Goal: Complete application form

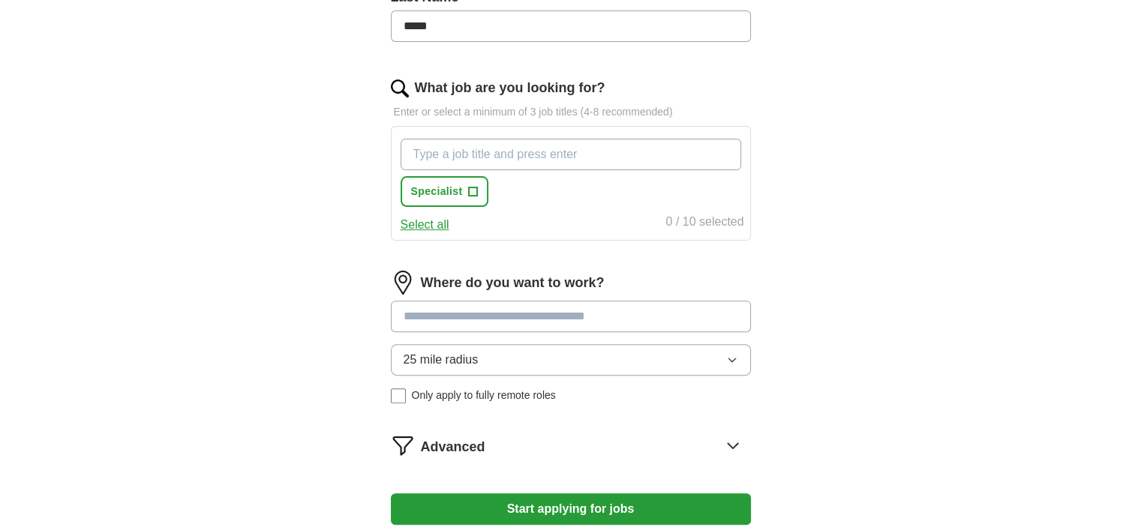
scroll to position [487, 0]
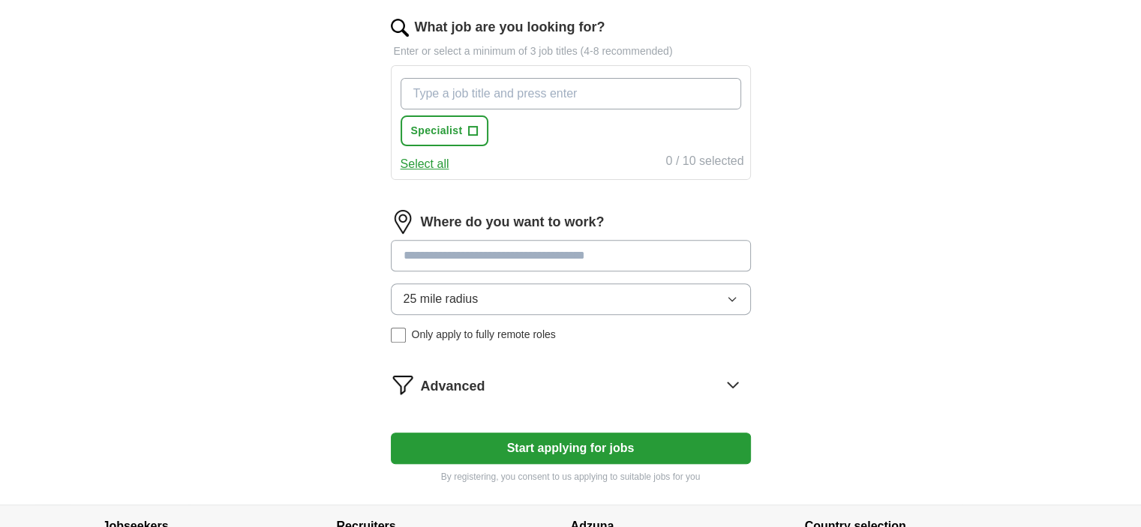
click at [468, 257] on input at bounding box center [571, 256] width 360 height 32
type input "**********"
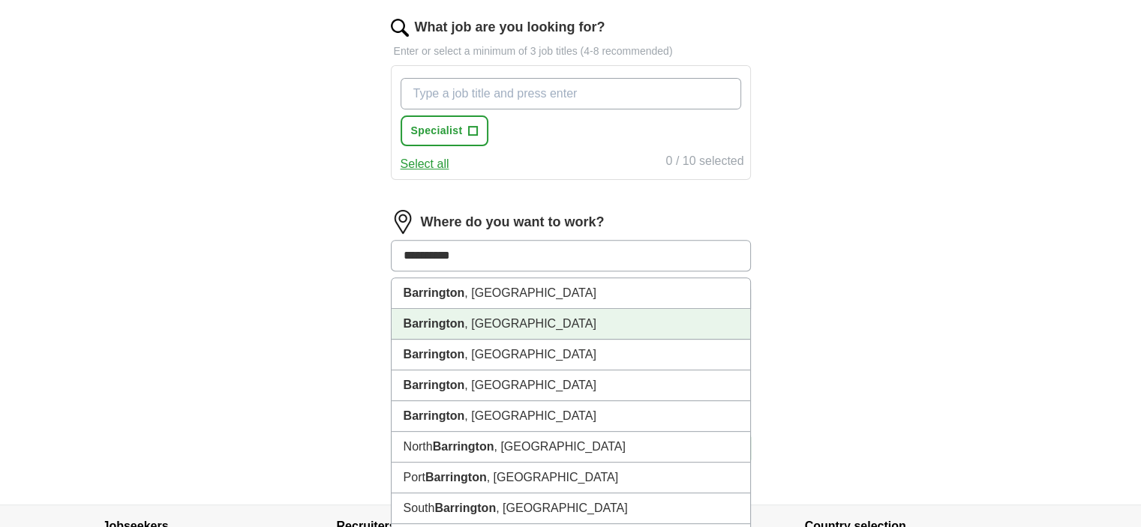
click at [477, 326] on li "Barrington , [GEOGRAPHIC_DATA]" at bounding box center [571, 324] width 359 height 31
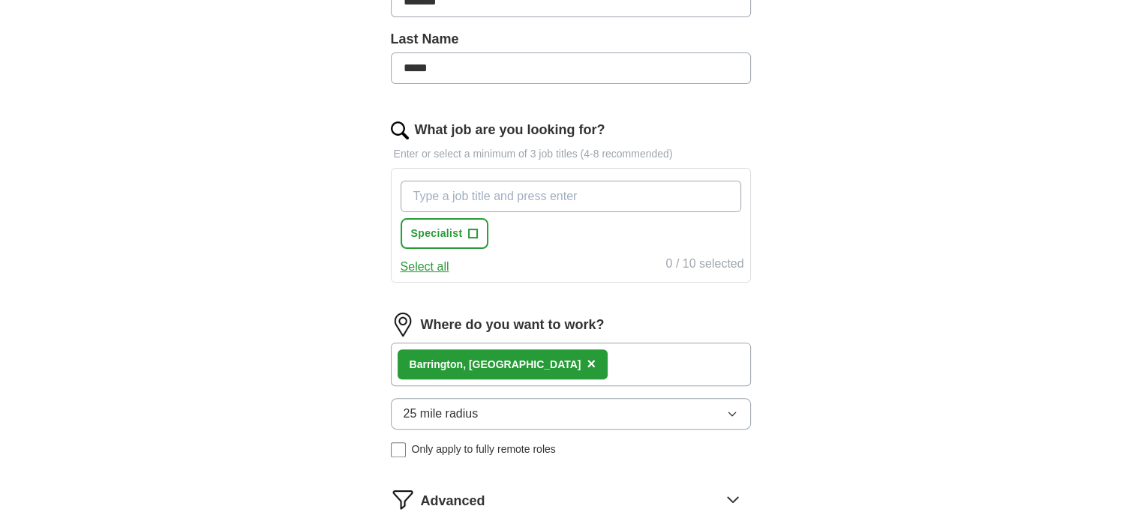
scroll to position [345, 0]
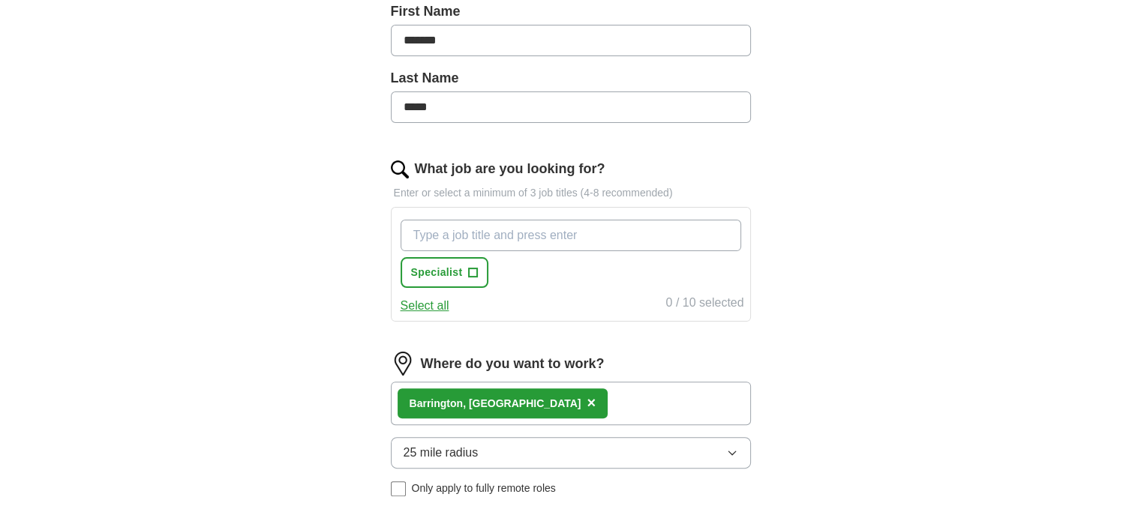
click at [431, 308] on button "Select all" at bounding box center [425, 306] width 49 height 18
click at [506, 235] on input "What job are you looking for?" at bounding box center [571, 236] width 341 height 32
type input "social work"
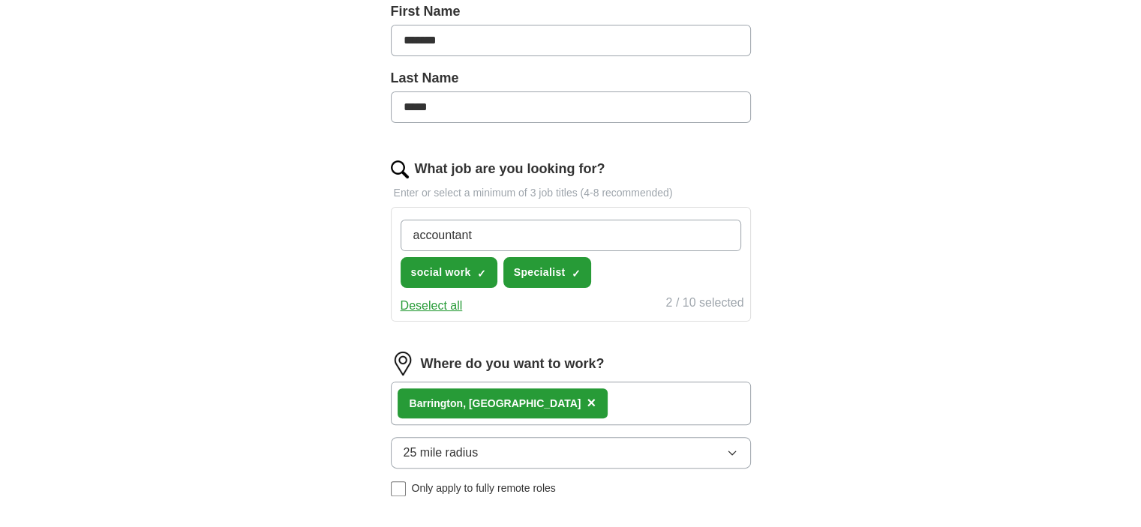
type input "accountant"
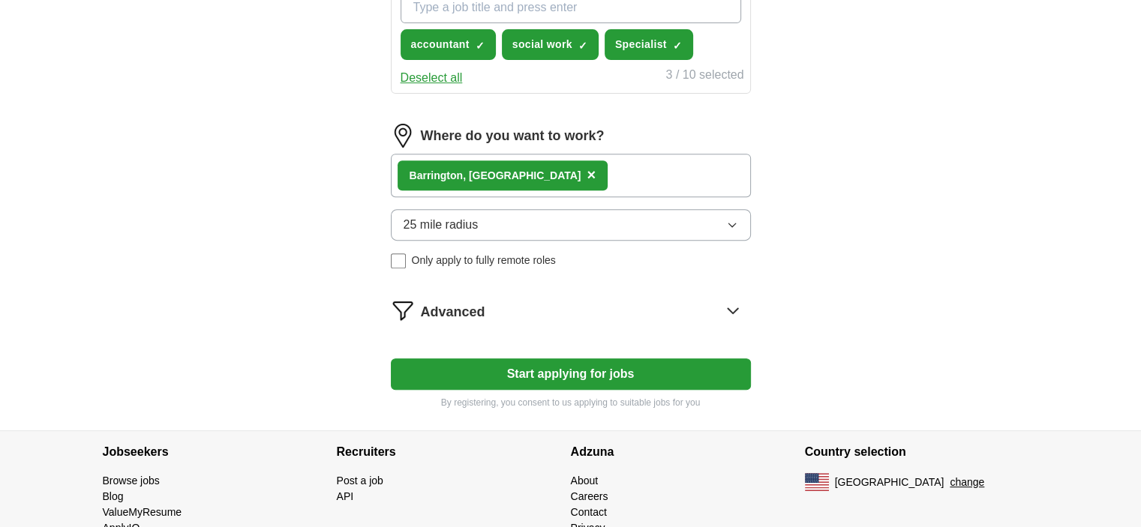
scroll to position [624, 0]
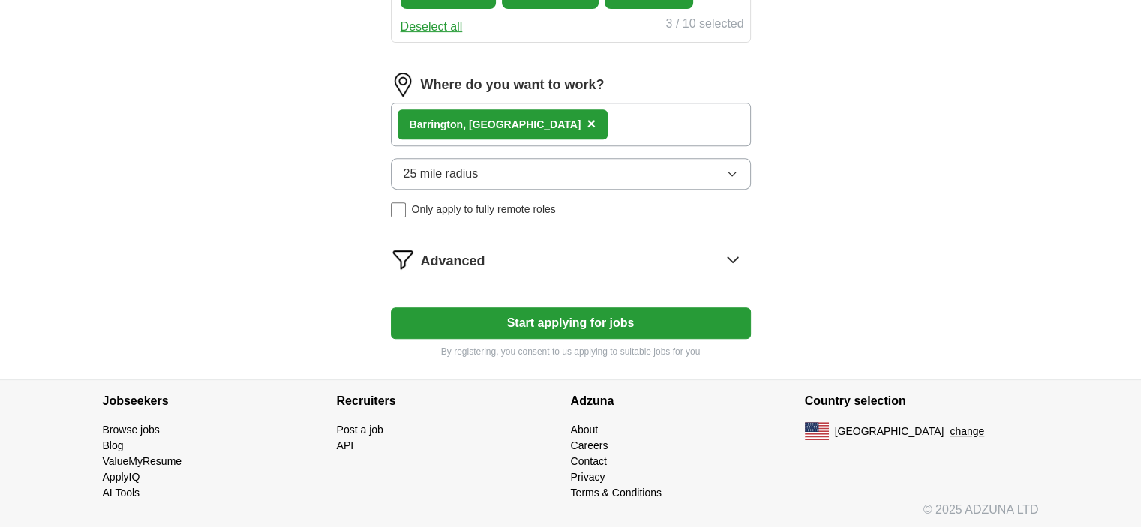
click at [491, 308] on button "Start applying for jobs" at bounding box center [571, 324] width 360 height 32
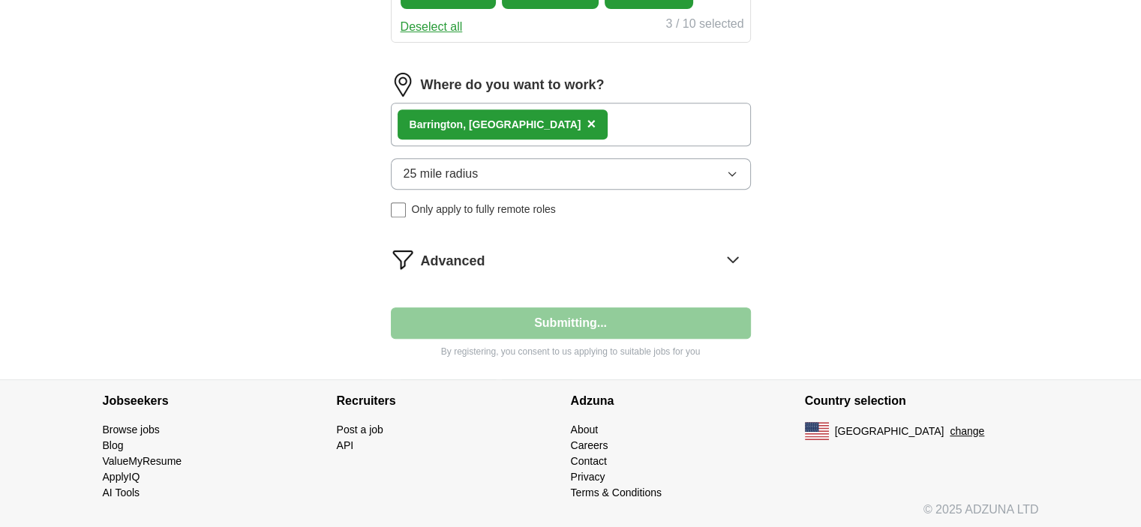
select select "**"
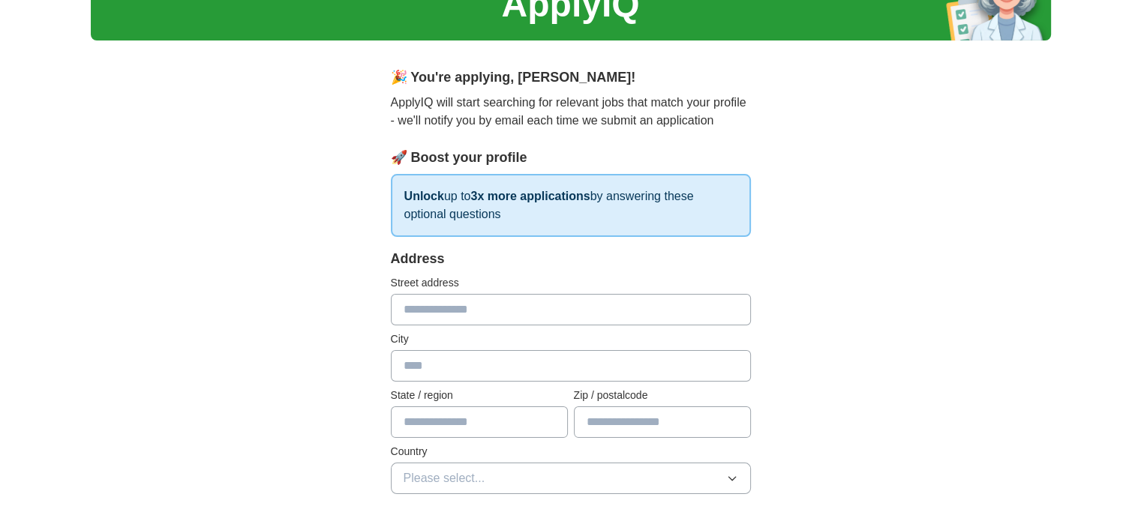
scroll to position [86, 0]
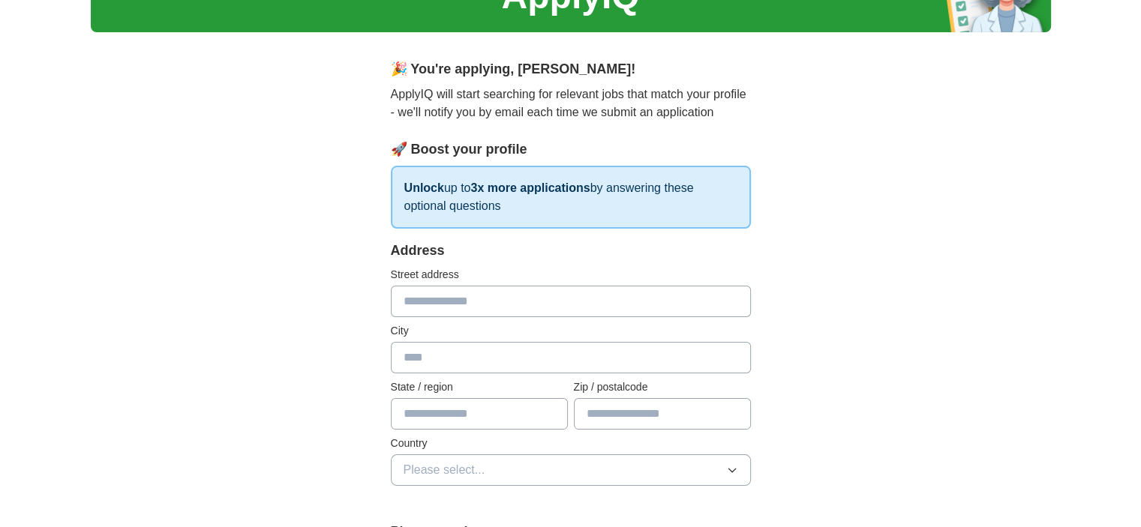
click at [471, 308] on input "text" at bounding box center [571, 302] width 360 height 32
type input "**********"
type input "*********"
type input "**"
type input "**********"
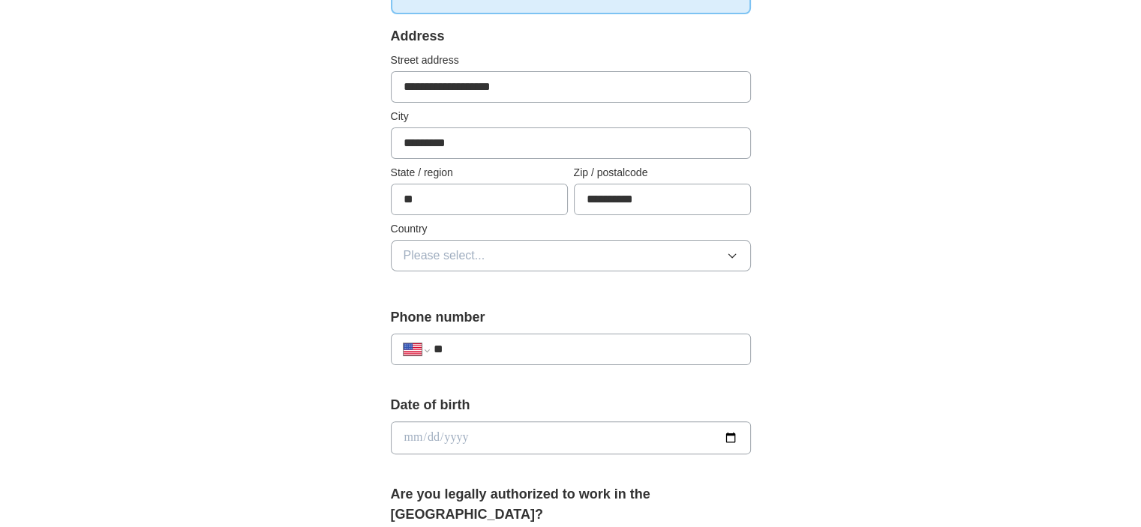
scroll to position [321, 0]
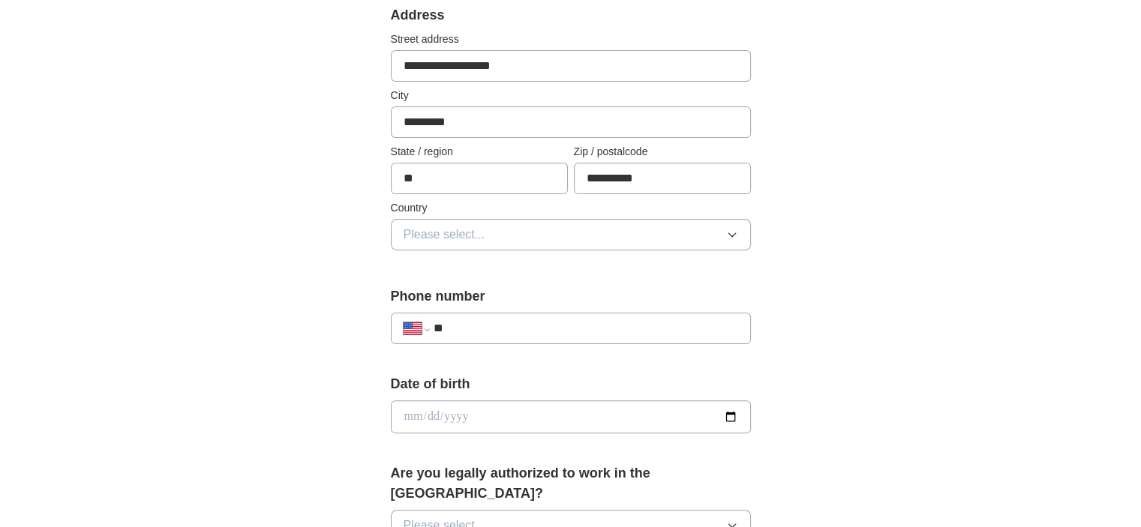
click at [515, 235] on button "Please select..." at bounding box center [571, 235] width 360 height 32
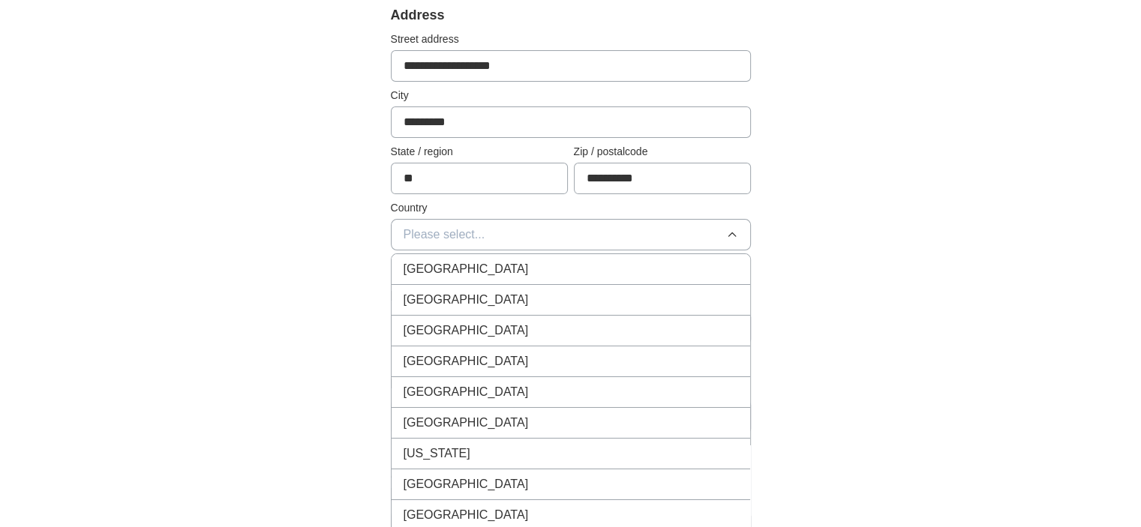
click at [495, 291] on div "[GEOGRAPHIC_DATA]" at bounding box center [571, 300] width 335 height 18
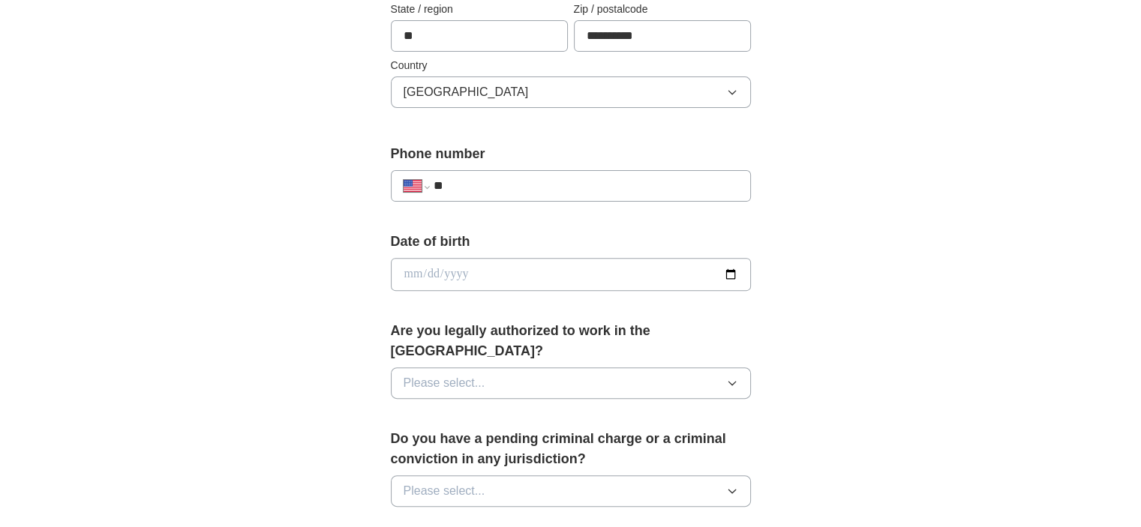
scroll to position [506, 0]
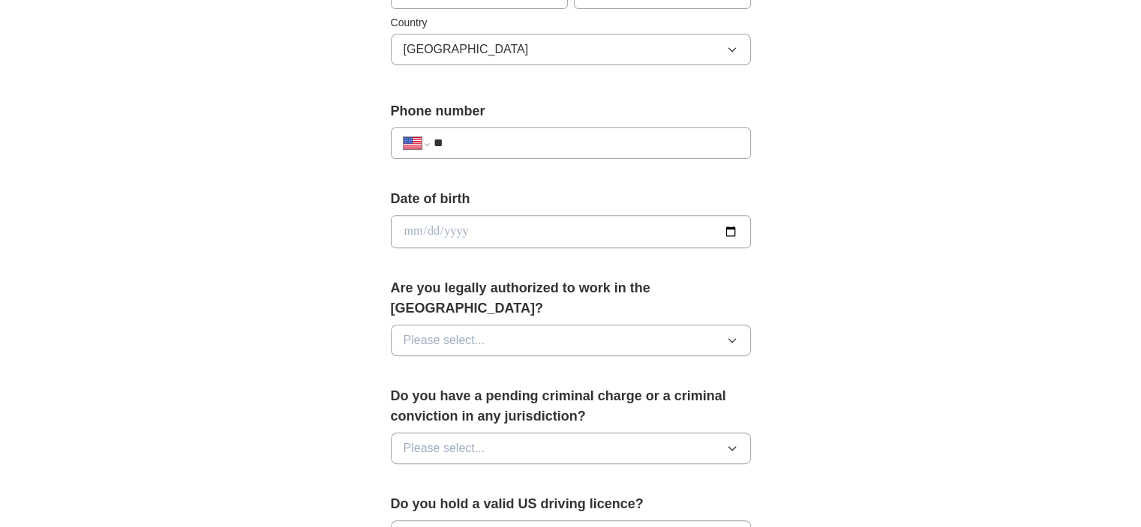
click at [473, 233] on input "date" at bounding box center [571, 231] width 360 height 33
click at [730, 232] on input "date" at bounding box center [571, 231] width 360 height 33
click at [455, 223] on input "date" at bounding box center [571, 231] width 360 height 33
click at [409, 228] on input "date" at bounding box center [571, 231] width 360 height 33
type input "**********"
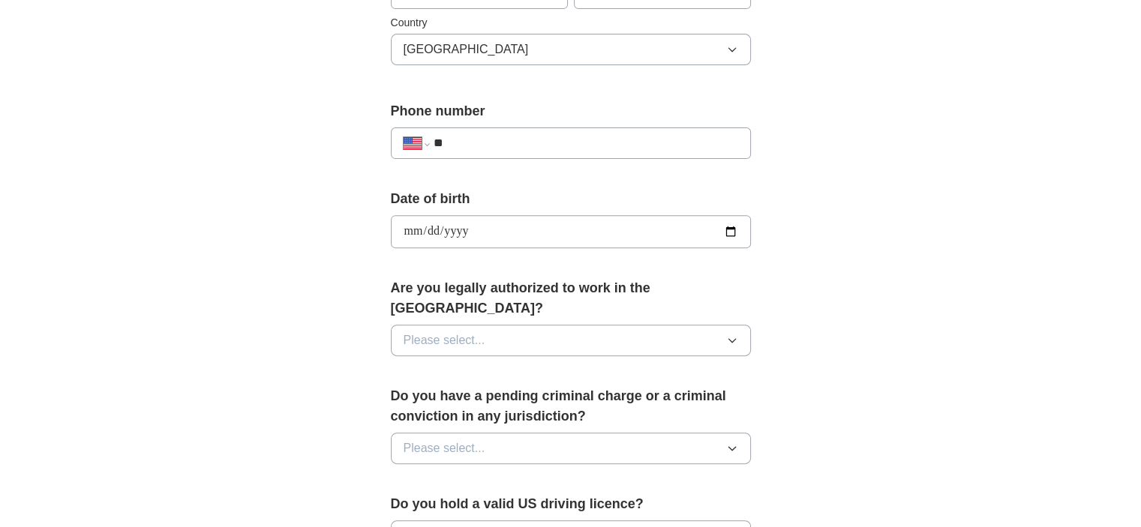
click at [488, 137] on input "**" at bounding box center [585, 143] width 305 height 18
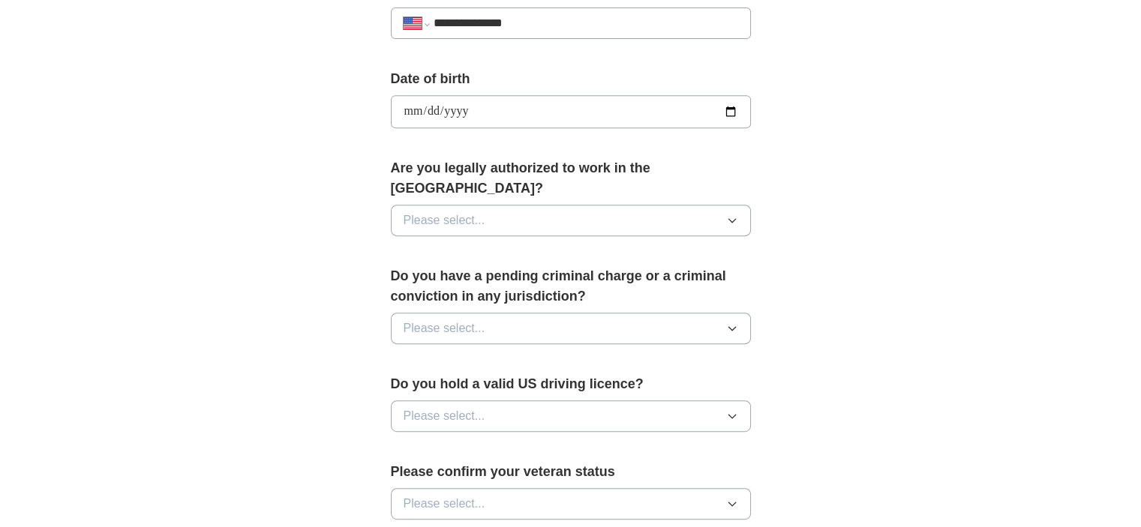
scroll to position [646, 0]
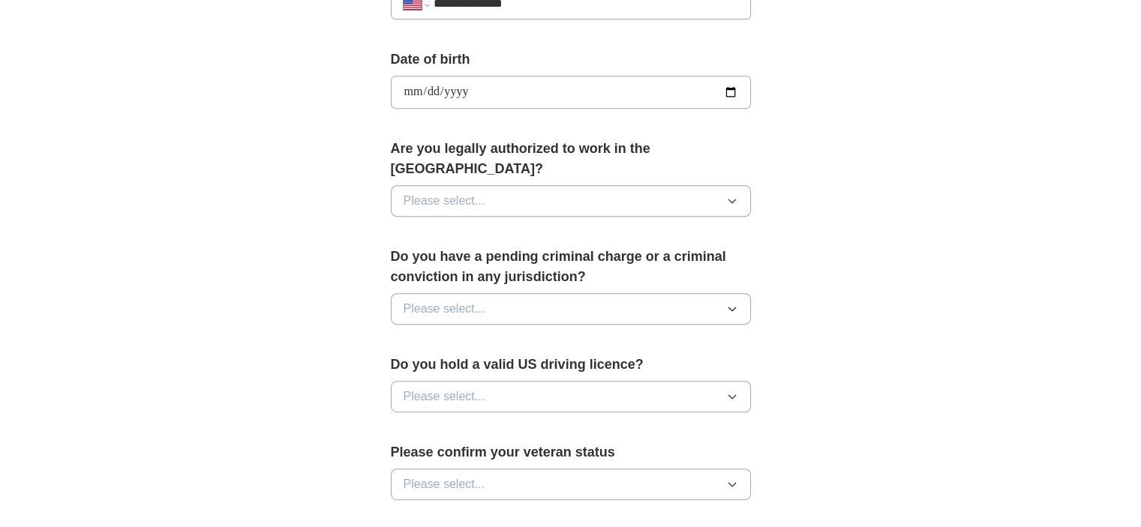
type input "**********"
click at [566, 185] on button "Please select..." at bounding box center [571, 201] width 360 height 32
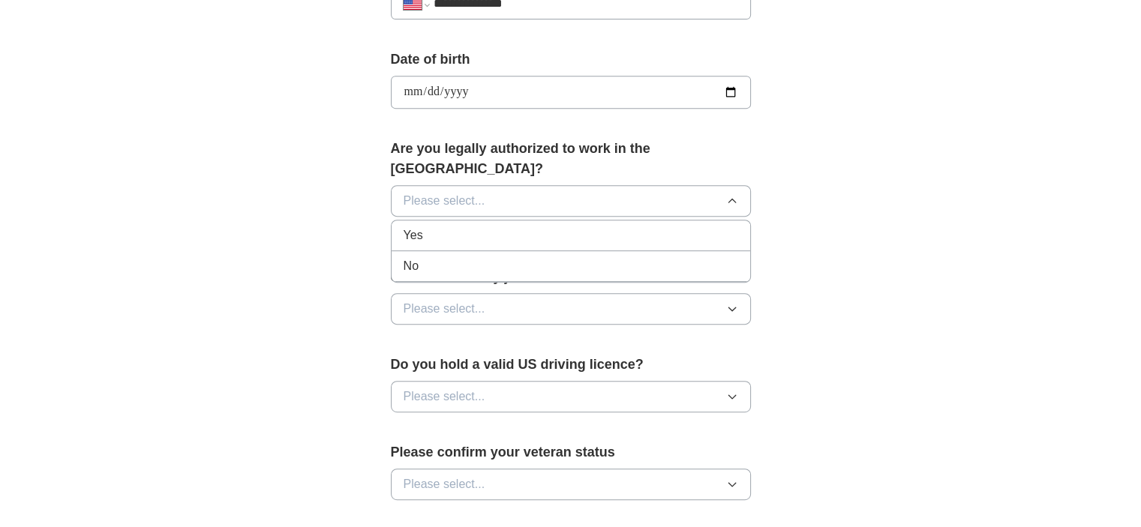
click at [563, 227] on div "Yes" at bounding box center [571, 236] width 335 height 18
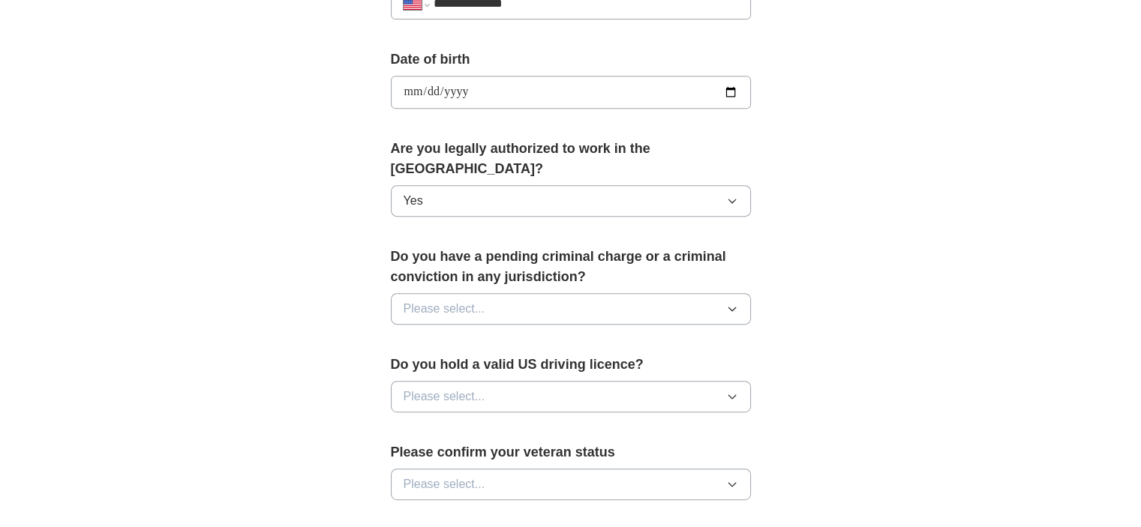
click at [549, 293] on button "Please select..." at bounding box center [571, 309] width 360 height 32
click at [541, 365] on div "No" at bounding box center [571, 374] width 335 height 18
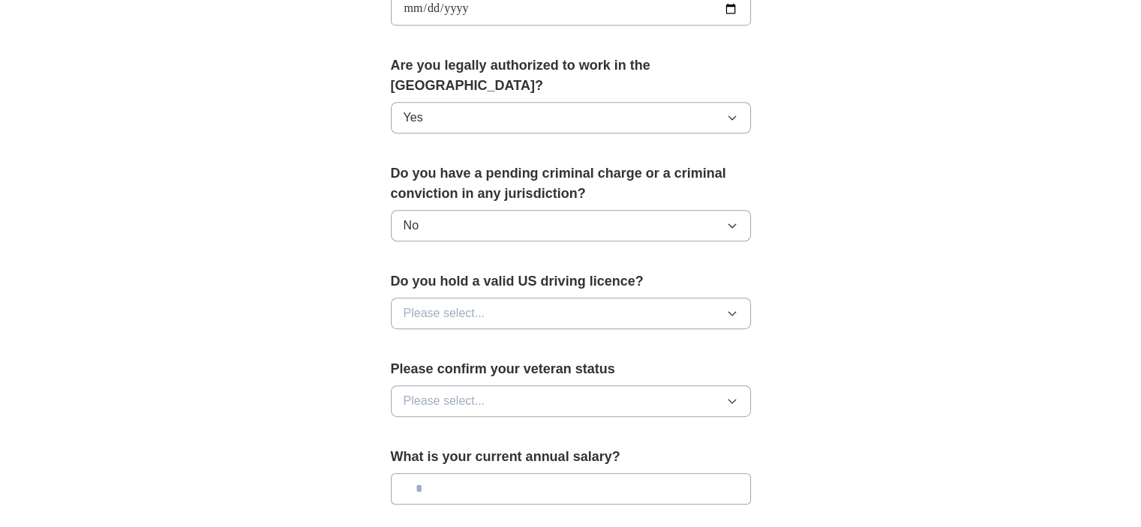
scroll to position [762, 0]
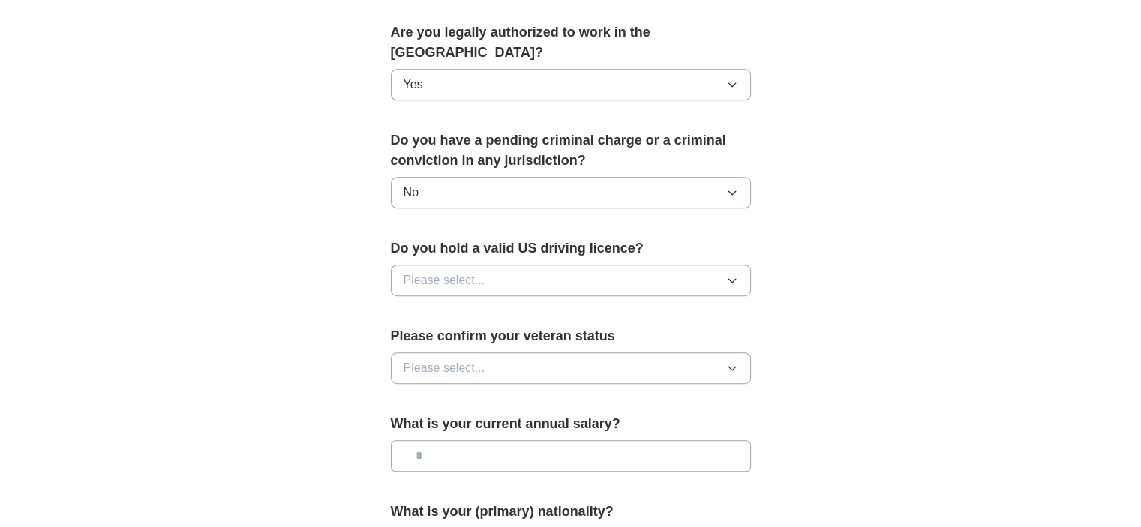
click at [543, 265] on button "Please select..." at bounding box center [571, 281] width 360 height 32
click at [533, 306] on div "Yes" at bounding box center [571, 315] width 335 height 18
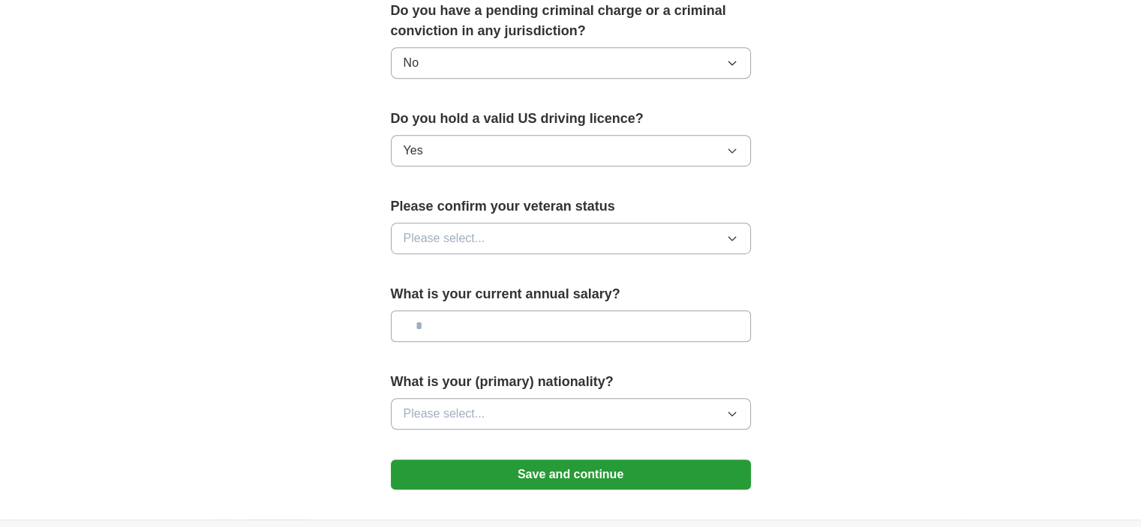
scroll to position [894, 0]
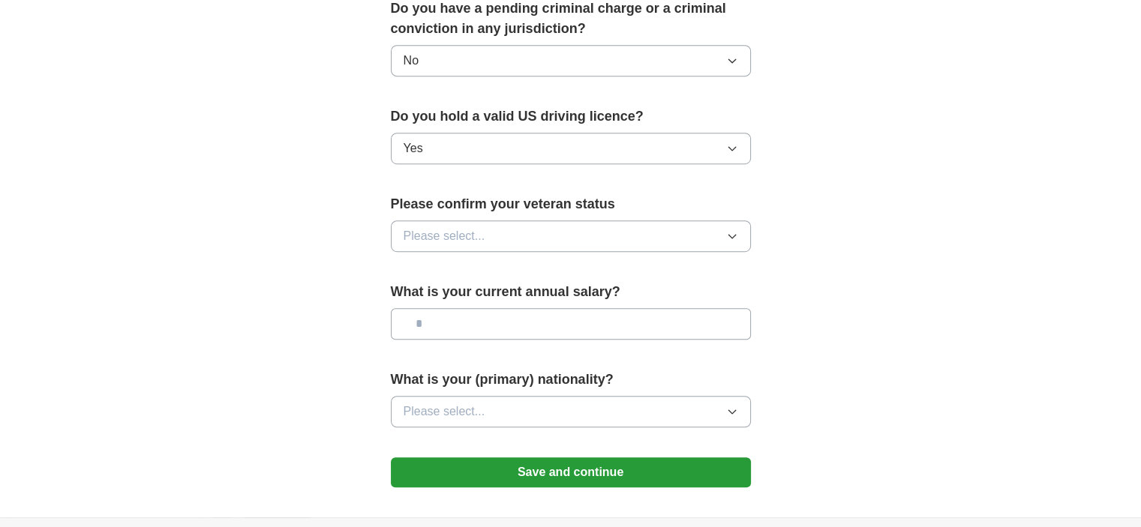
click at [550, 227] on button "Please select..." at bounding box center [571, 237] width 360 height 32
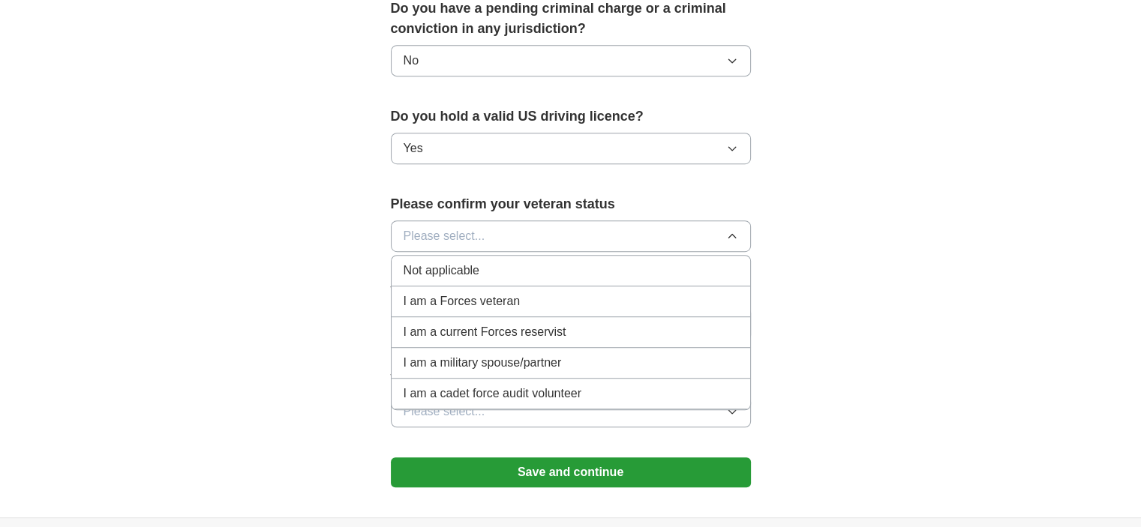
click at [540, 262] on div "Not applicable" at bounding box center [571, 271] width 335 height 18
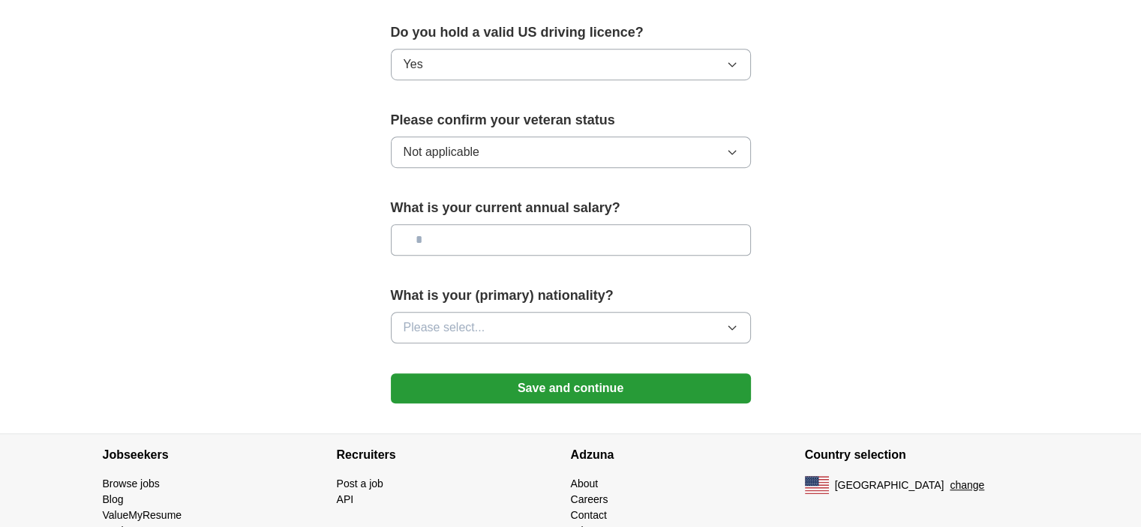
scroll to position [993, 0]
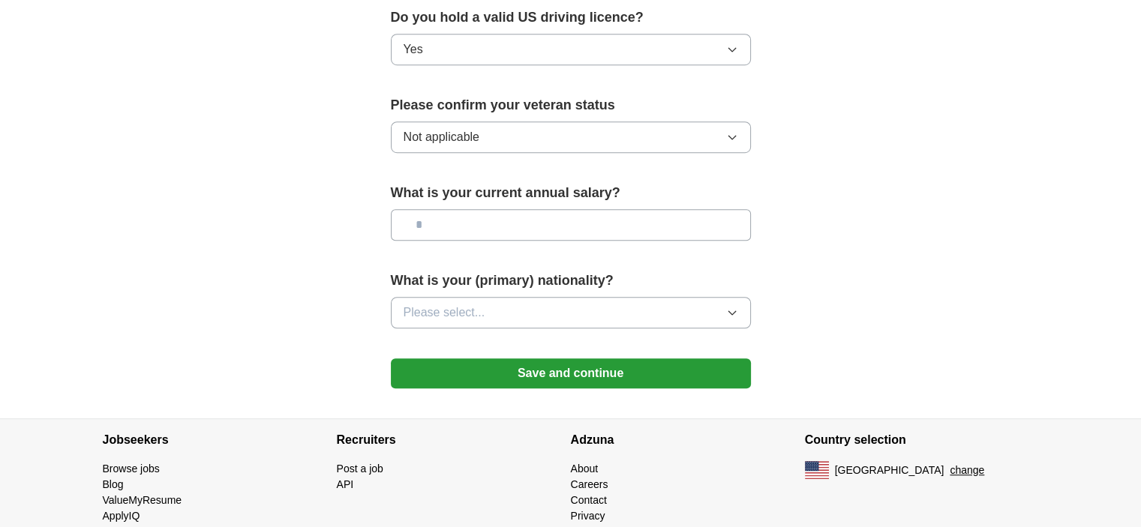
click at [569, 297] on button "Please select..." at bounding box center [571, 313] width 360 height 32
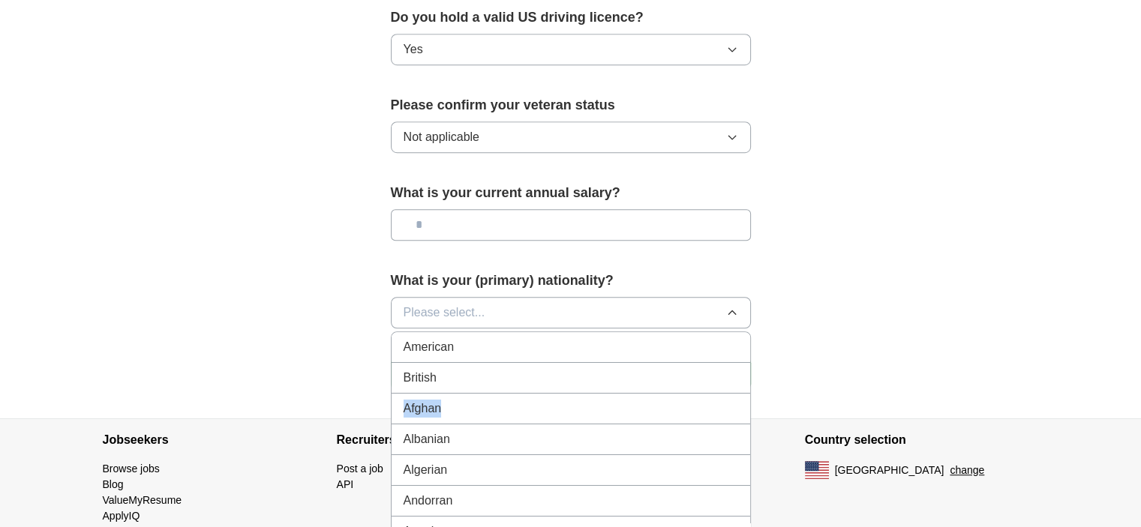
drag, startPoint x: 533, startPoint y: 368, endPoint x: 527, endPoint y: 344, distance: 24.9
click at [527, 344] on ul "American British Afghan Albanian Algerian [GEOGRAPHIC_DATA] [GEOGRAPHIC_DATA][D…" at bounding box center [571, 482] width 360 height 300
click at [525, 338] on div "American" at bounding box center [571, 347] width 335 height 18
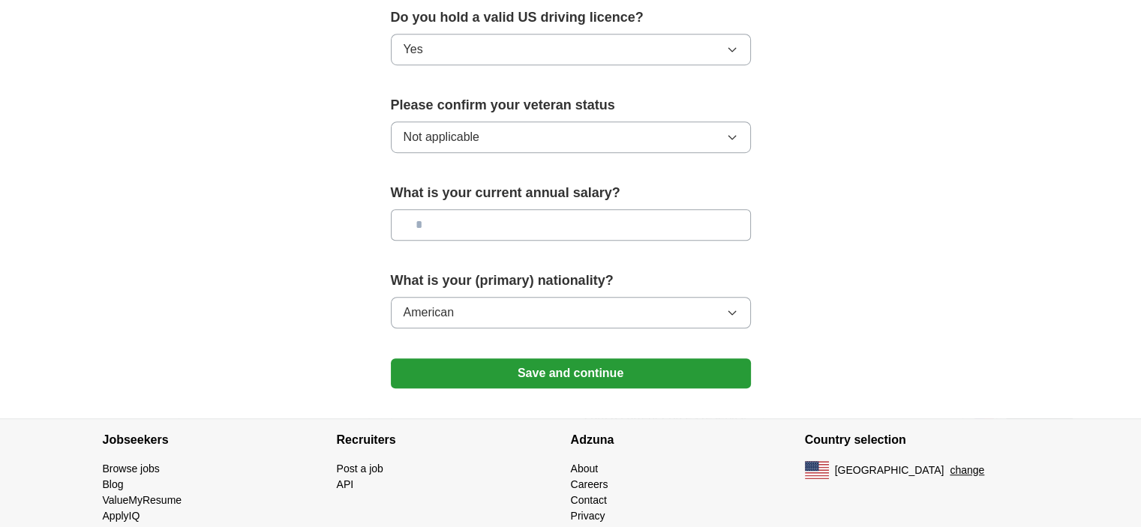
click at [527, 359] on button "Save and continue" at bounding box center [571, 374] width 360 height 30
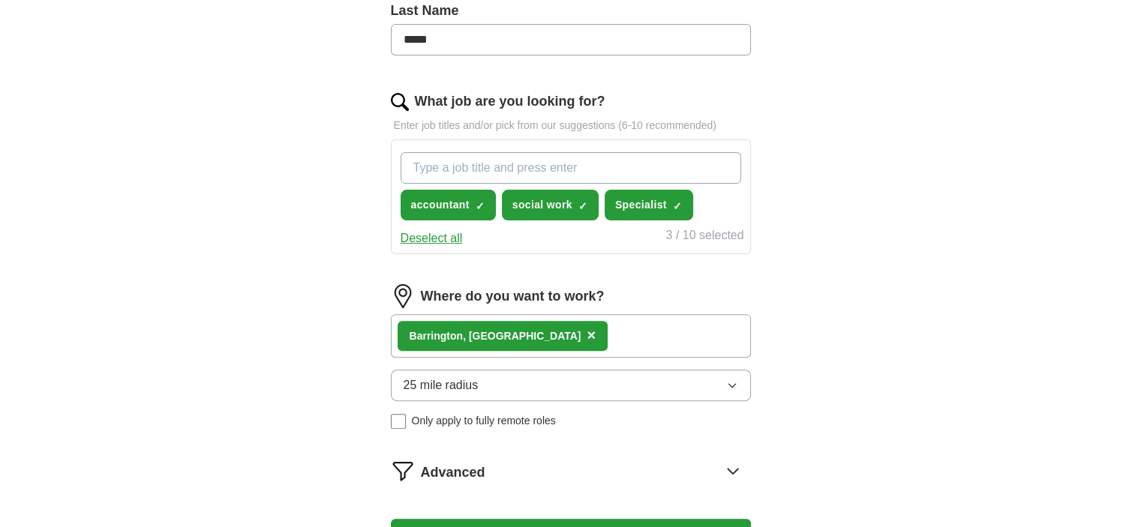
scroll to position [412, 0]
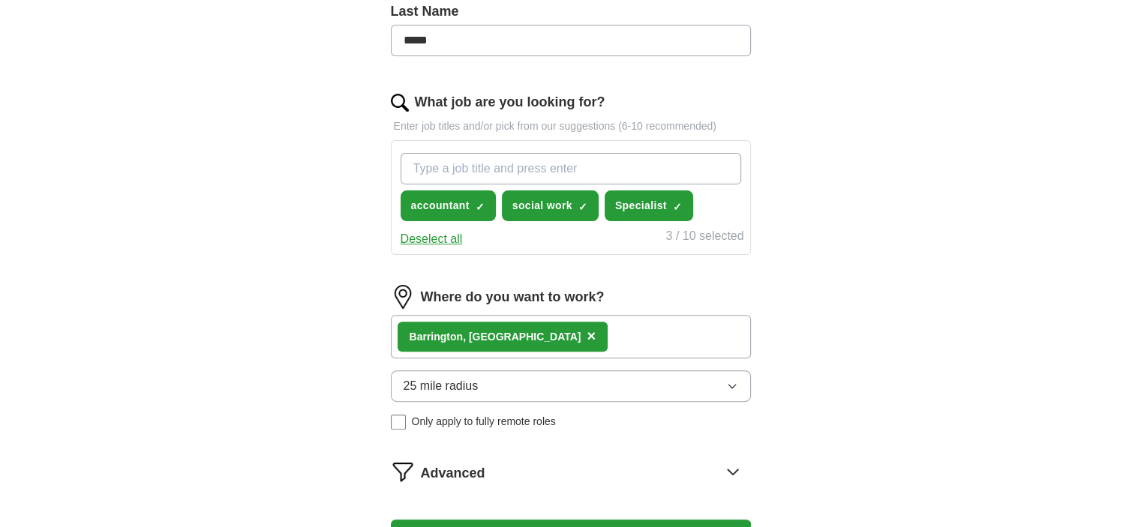
click at [515, 158] on input "What job are you looking for?" at bounding box center [571, 169] width 341 height 32
type input "hospitality"
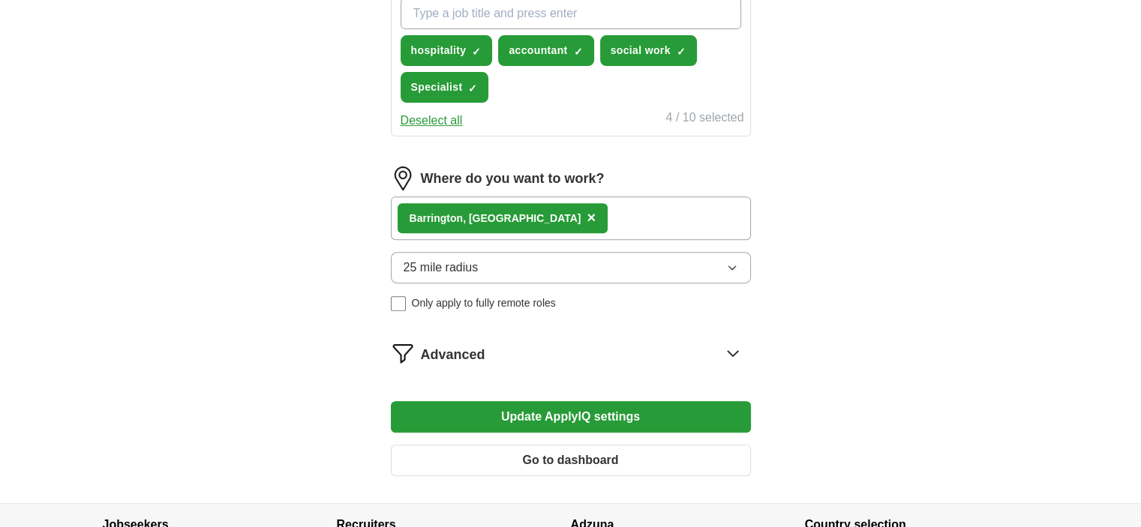
scroll to position [690, 0]
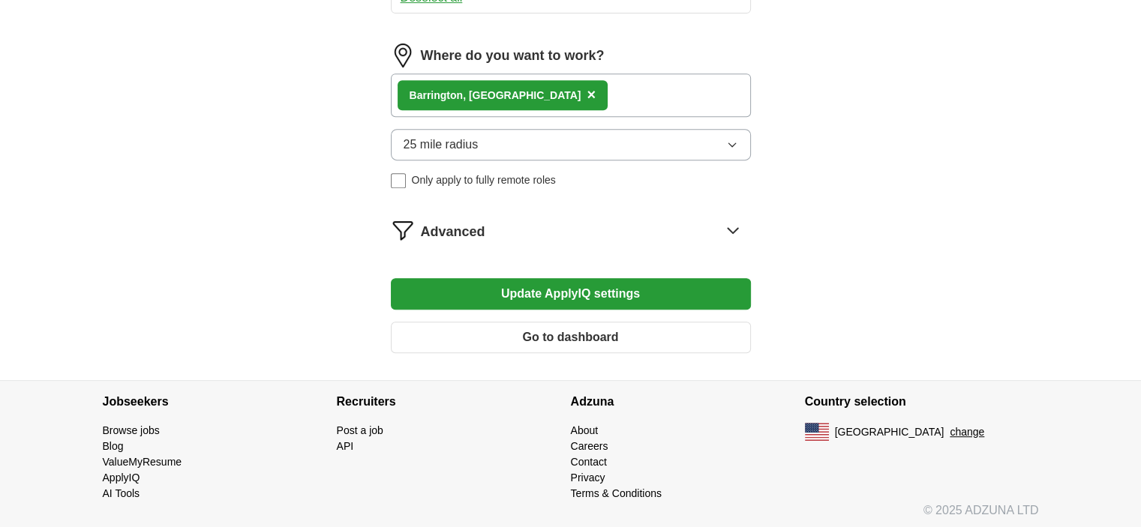
click at [576, 288] on button "Update ApplyIQ settings" at bounding box center [571, 294] width 360 height 32
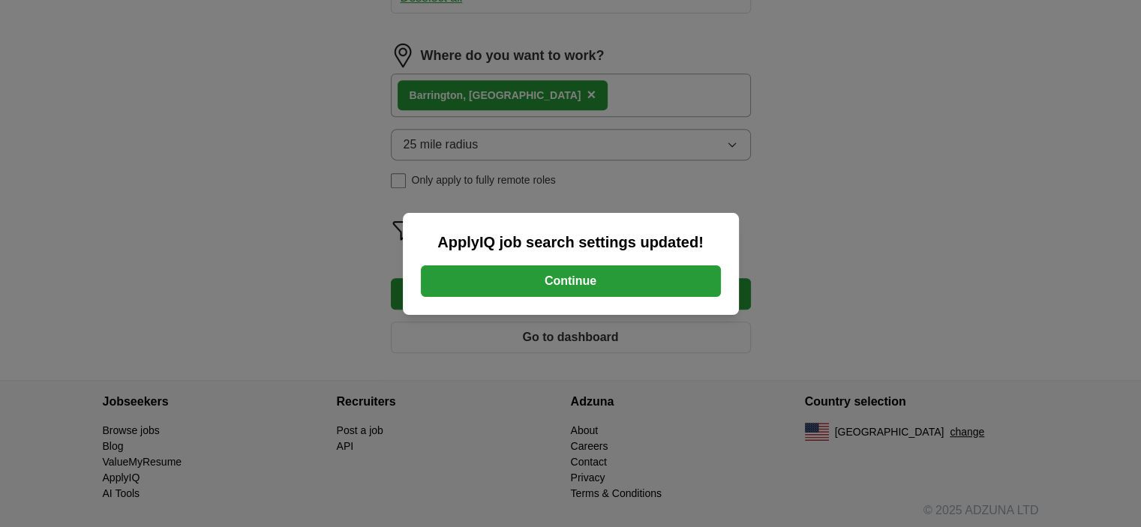
click at [588, 284] on button "Continue" at bounding box center [571, 282] width 300 height 32
